Goal: Information Seeking & Learning: Learn about a topic

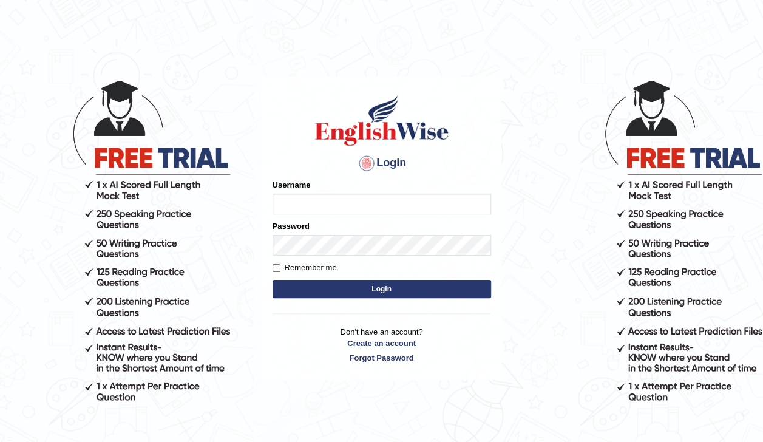
click at [295, 201] on input "Username" at bounding box center [381, 204] width 218 height 21
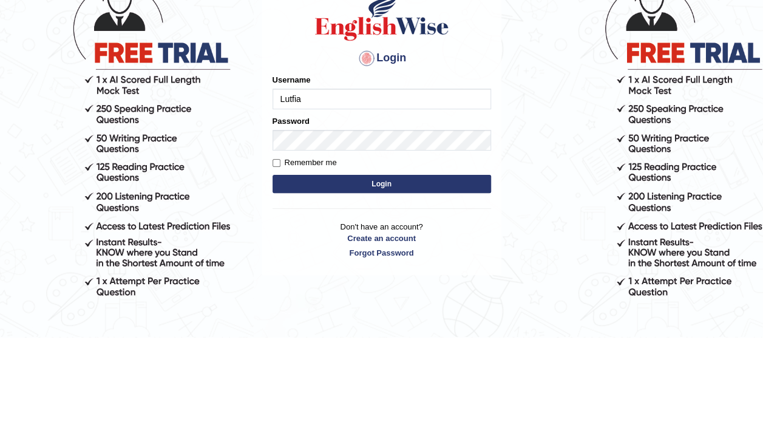
type input "Lutfia"
click at [419, 291] on button "Login" at bounding box center [381, 289] width 218 height 18
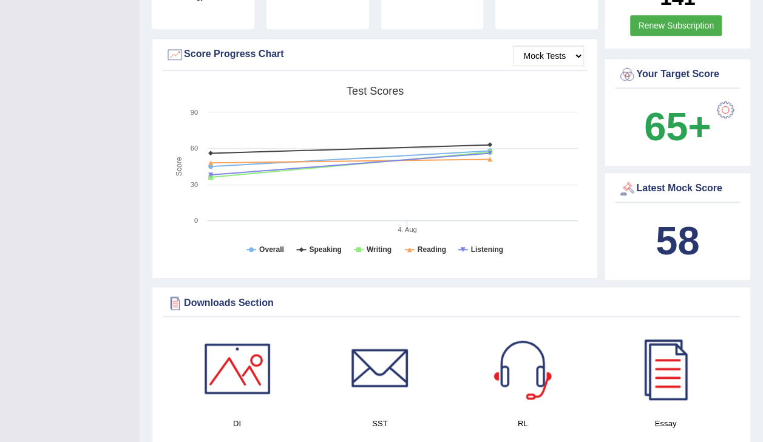
scroll to position [410, 0]
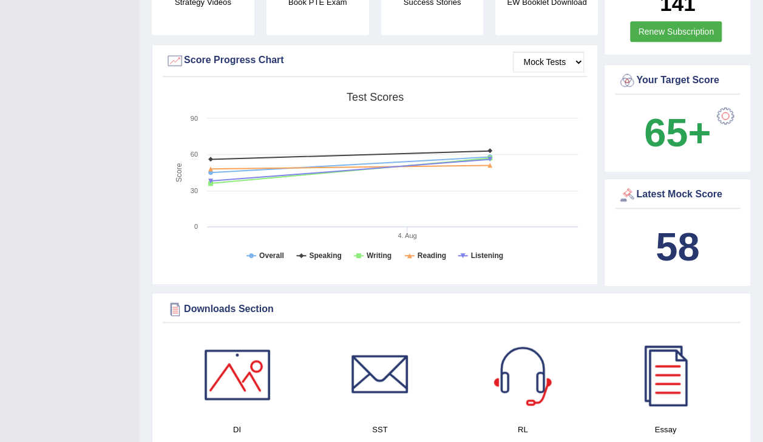
click at [725, 104] on div at bounding box center [725, 116] width 24 height 24
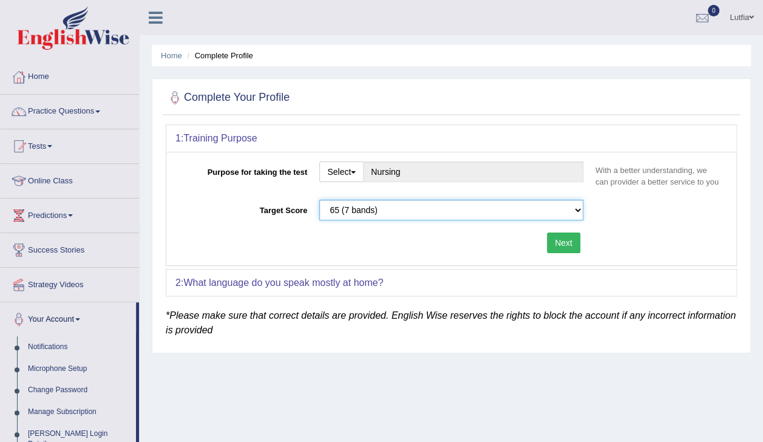
click at [566, 206] on select "Please select the correct value 50 (6 bands) 58 (6.5 bands) 65 (7 bands) 79 (8 …" at bounding box center [451, 210] width 264 height 21
click at [371, 343] on div "1: Training Purpose Purpose for taking the test Select Student Visa Permanent R…" at bounding box center [451, 235] width 577 height 222
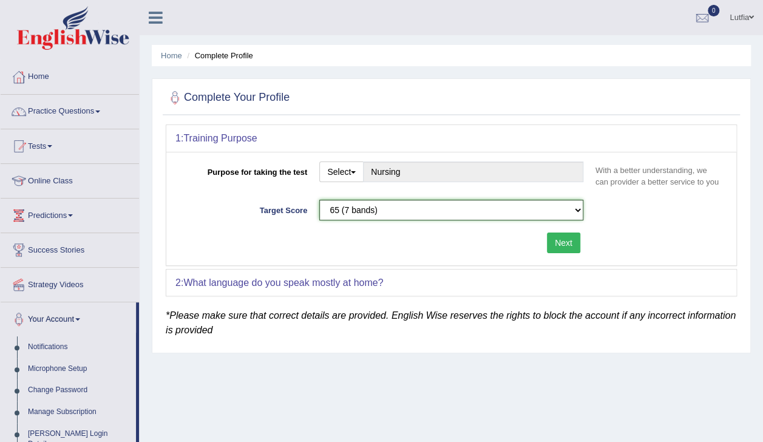
click at [527, 206] on select "Please select the correct value 50 (6 bands) 58 (6.5 bands) 65 (7 bands) 79 (8 …" at bounding box center [451, 210] width 264 height 21
click at [402, 351] on div "Complete Your Profile 1: Training Purpose Purpose for taking the test Select St…" at bounding box center [451, 215] width 599 height 275
click at [538, 204] on select "Please select the correct value 50 (6 bands) 58 (6.5 bands) 65 (7 bands) 79 (8 …" at bounding box center [451, 210] width 264 height 21
click at [447, 351] on div "Complete Your Profile 1: Training Purpose Purpose for taking the test Select St…" at bounding box center [451, 215] width 599 height 275
click at [567, 237] on button "Next" at bounding box center [563, 242] width 33 height 21
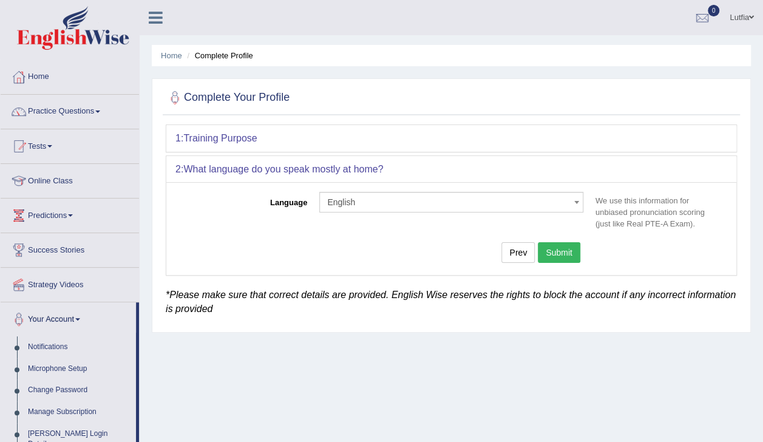
click at [42, 103] on link "Practice Questions" at bounding box center [70, 110] width 138 height 30
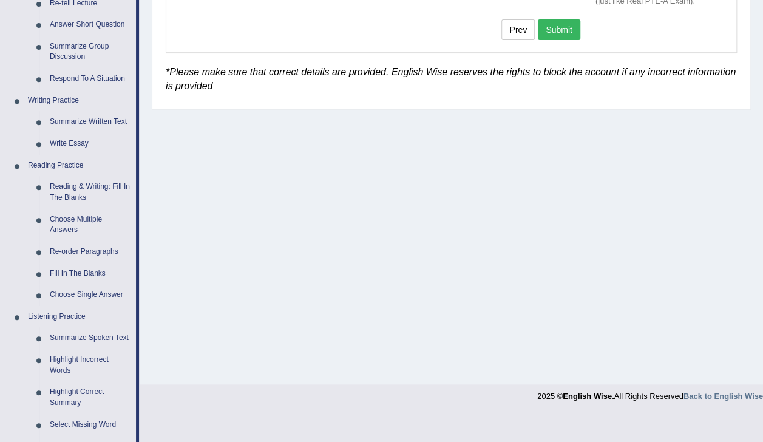
scroll to position [228, 0]
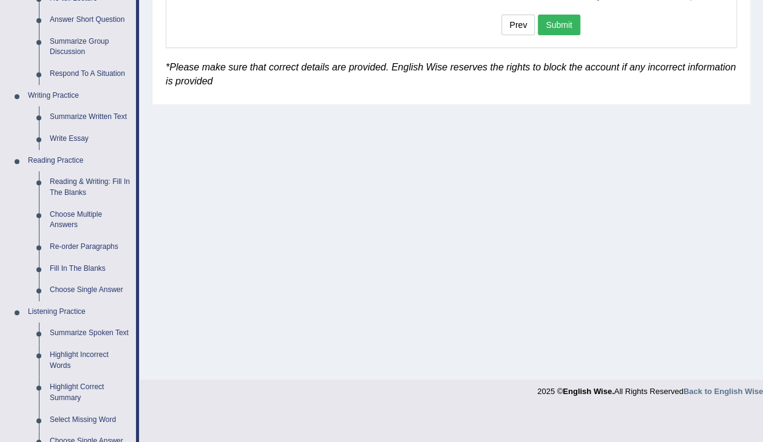
click at [51, 271] on link "Fill In The Blanks" at bounding box center [90, 269] width 92 height 22
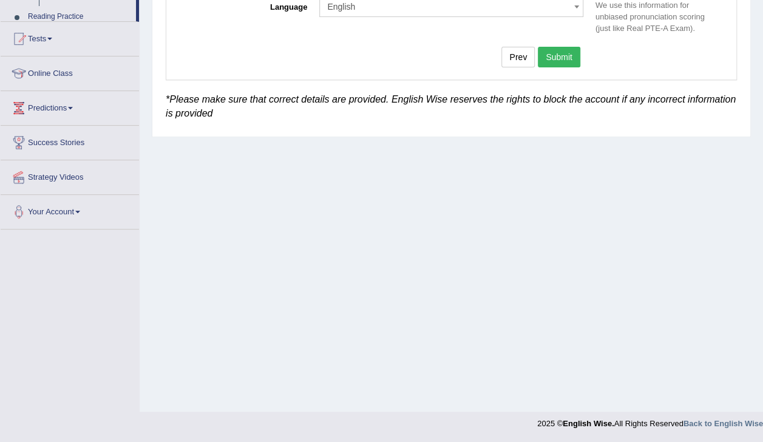
scroll to position [195, 0]
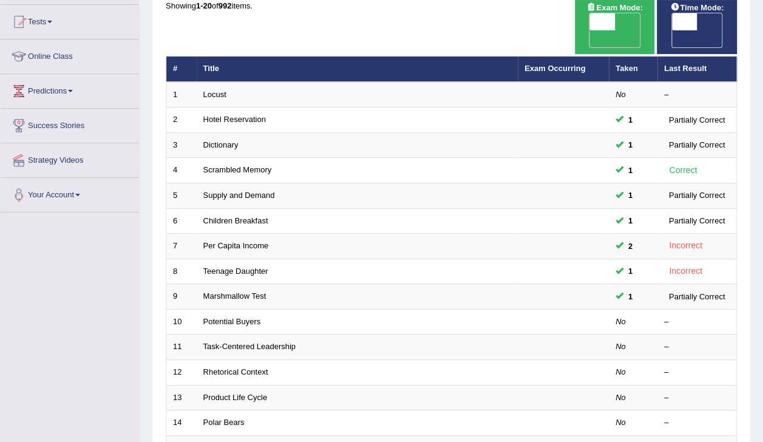
scroll to position [356, 0]
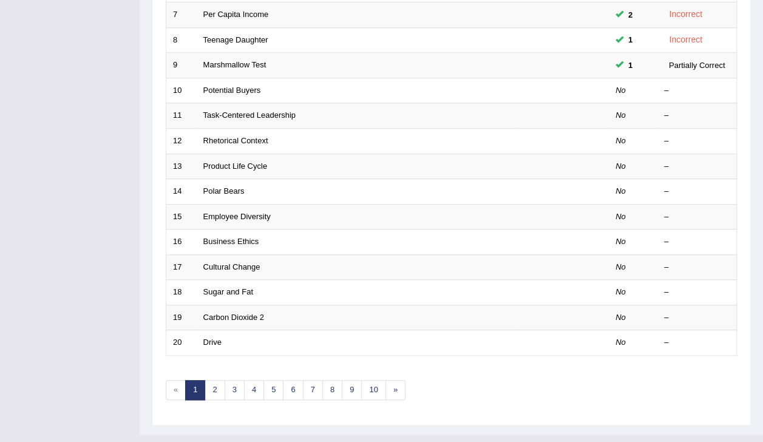
click at [621, 86] on em "No" at bounding box center [620, 90] width 10 height 9
click at [623, 86] on em "No" at bounding box center [620, 90] width 10 height 9
click at [624, 86] on em "No" at bounding box center [620, 90] width 10 height 9
click at [230, 86] on link "Potential Buyers" at bounding box center [232, 90] width 58 height 9
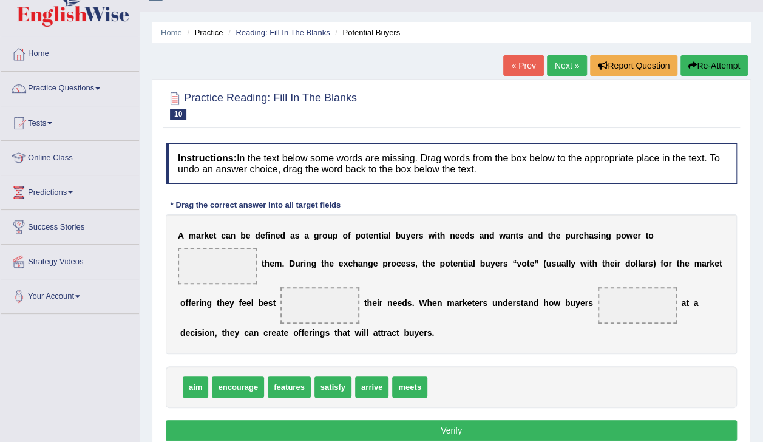
scroll to position [33, 0]
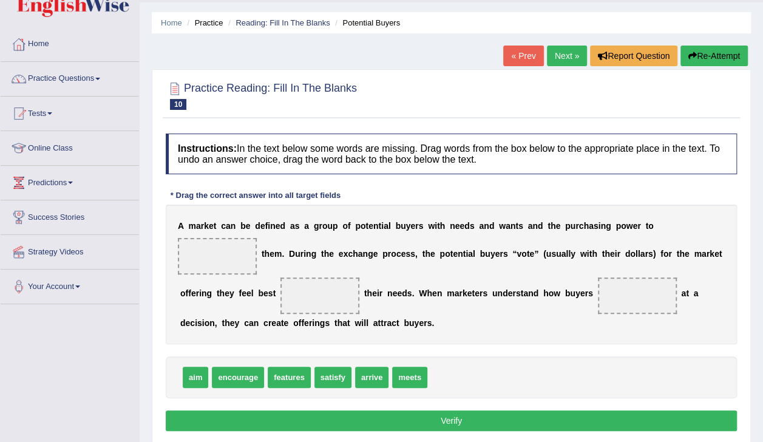
click at [333, 377] on span "satisfy" at bounding box center [332, 377] width 37 height 21
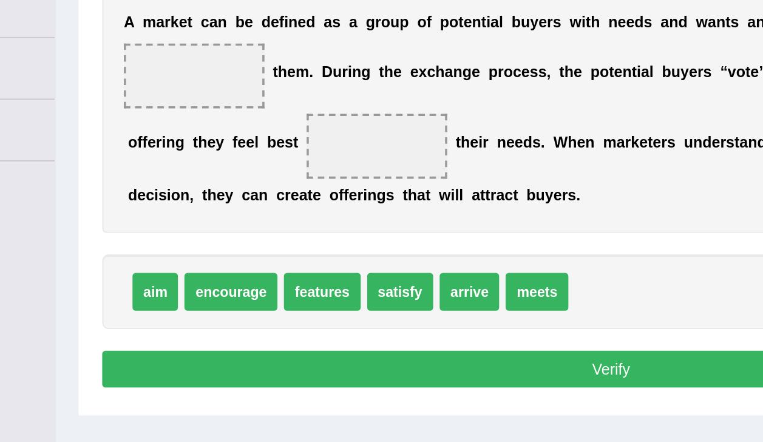
scroll to position [100, 0]
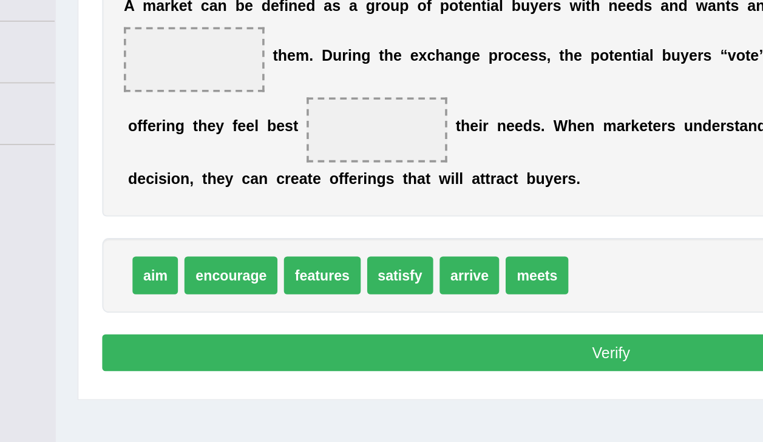
click at [201, 308] on span "aim" at bounding box center [195, 310] width 25 height 21
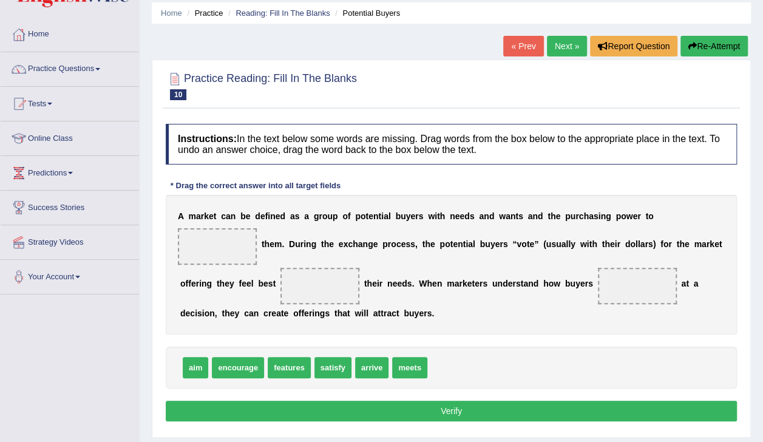
scroll to position [0, 0]
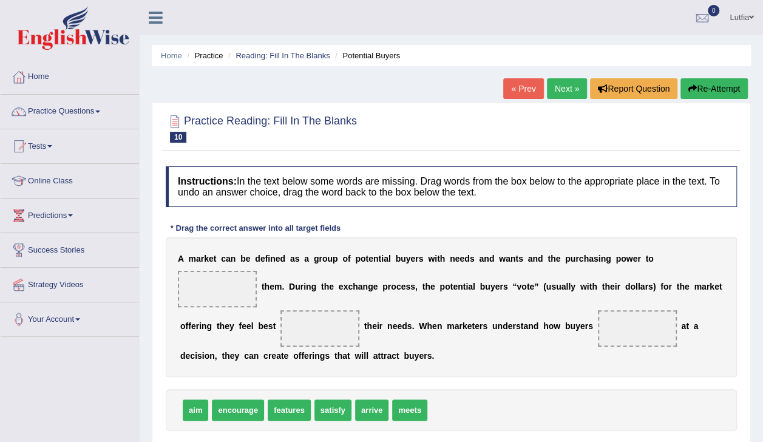
click at [55, 112] on link "Practice Questions" at bounding box center [70, 110] width 138 height 30
